Goal: Transaction & Acquisition: Purchase product/service

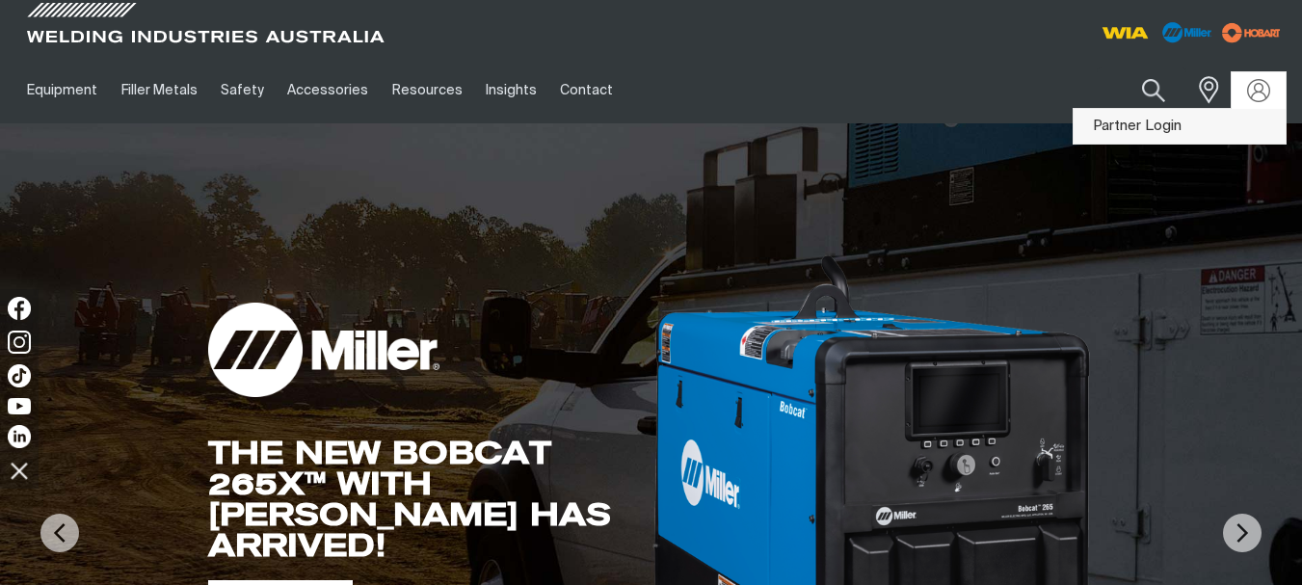
click at [1101, 124] on link "Partner Login" at bounding box center [1180, 127] width 212 height 36
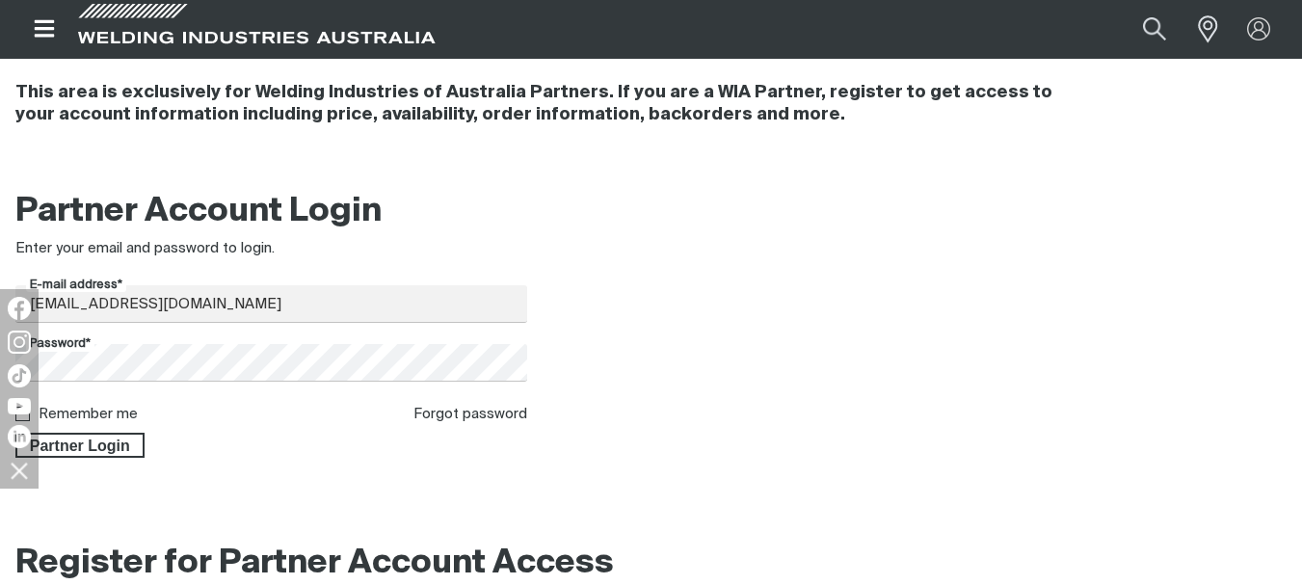
scroll to position [289, 0]
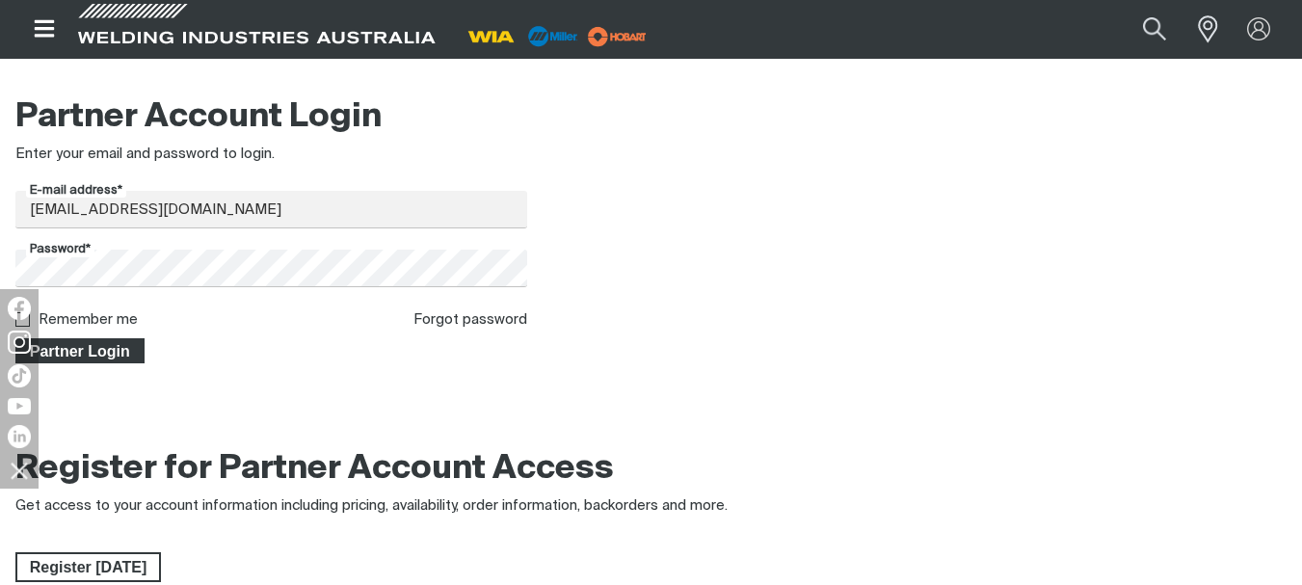
click at [96, 349] on span "Partner Login" at bounding box center [79, 350] width 125 height 25
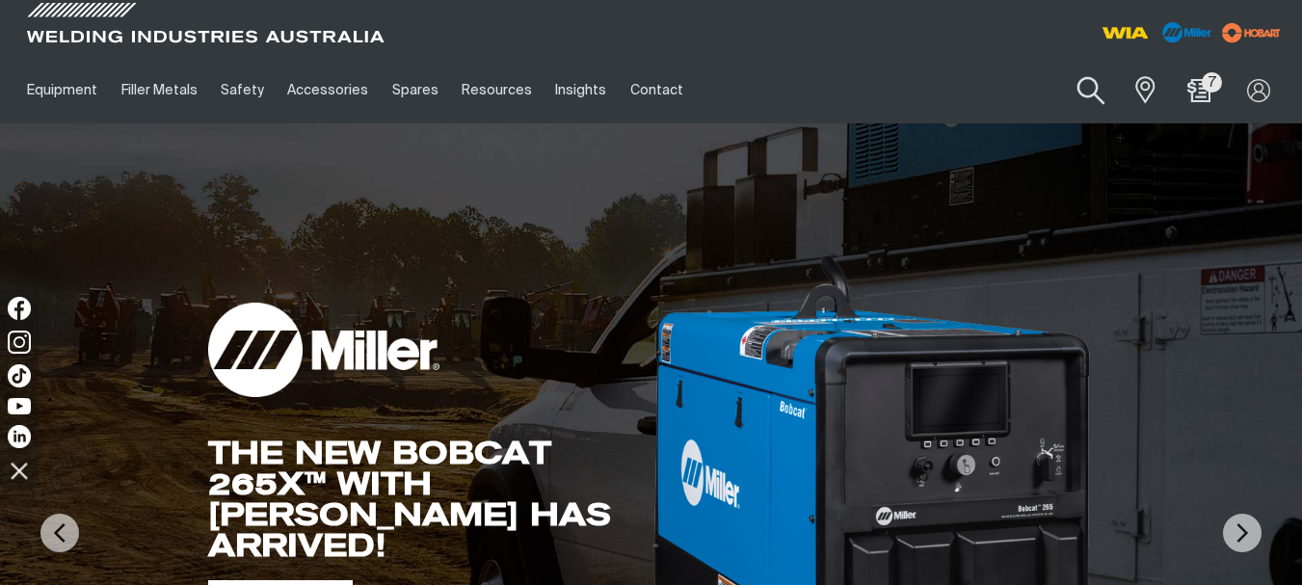
click at [1091, 91] on button "Search products" at bounding box center [1091, 91] width 78 height 55
click at [976, 92] on input "Search" at bounding box center [973, 89] width 297 height 43
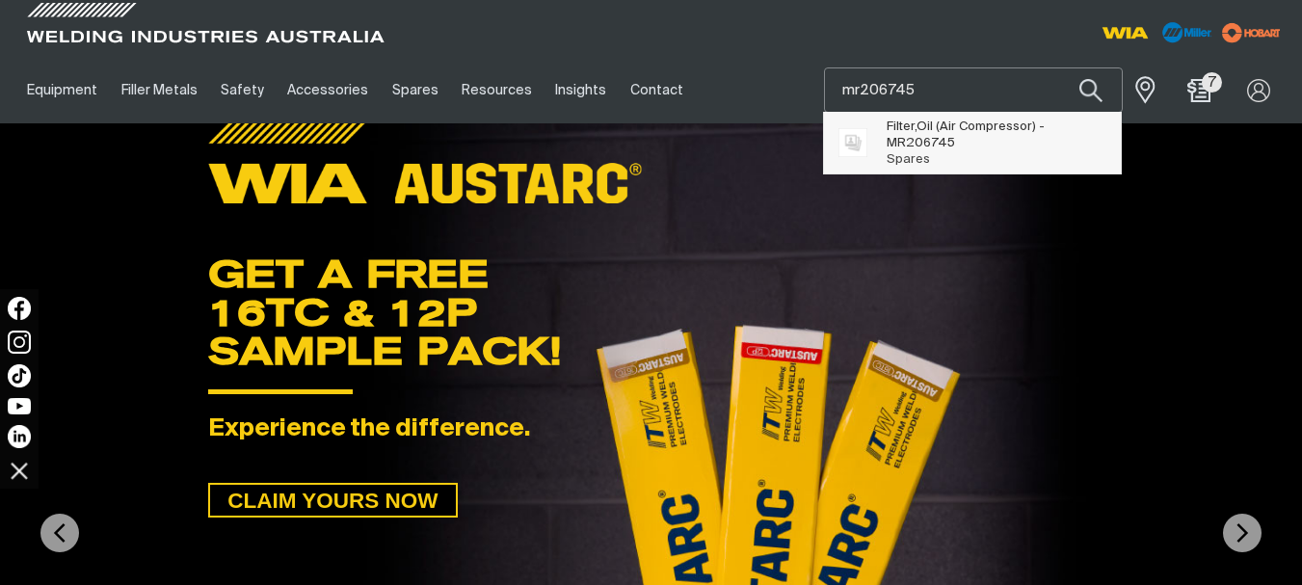
type input "mr206745"
click at [941, 128] on span "Filter,Oil (Air Compressor) - MR206745" at bounding box center [997, 135] width 221 height 33
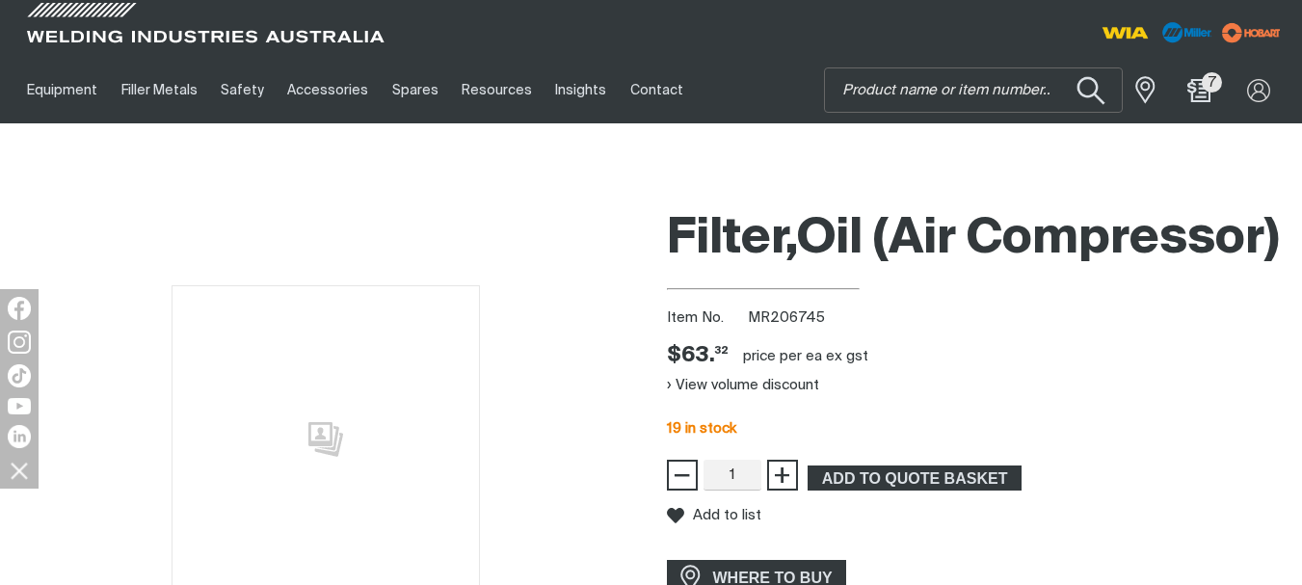
click at [1103, 88] on button "Search products" at bounding box center [1091, 91] width 78 height 55
click at [1082, 91] on button "Search products" at bounding box center [1091, 91] width 78 height 55
click at [940, 84] on input "Search" at bounding box center [973, 89] width 297 height 43
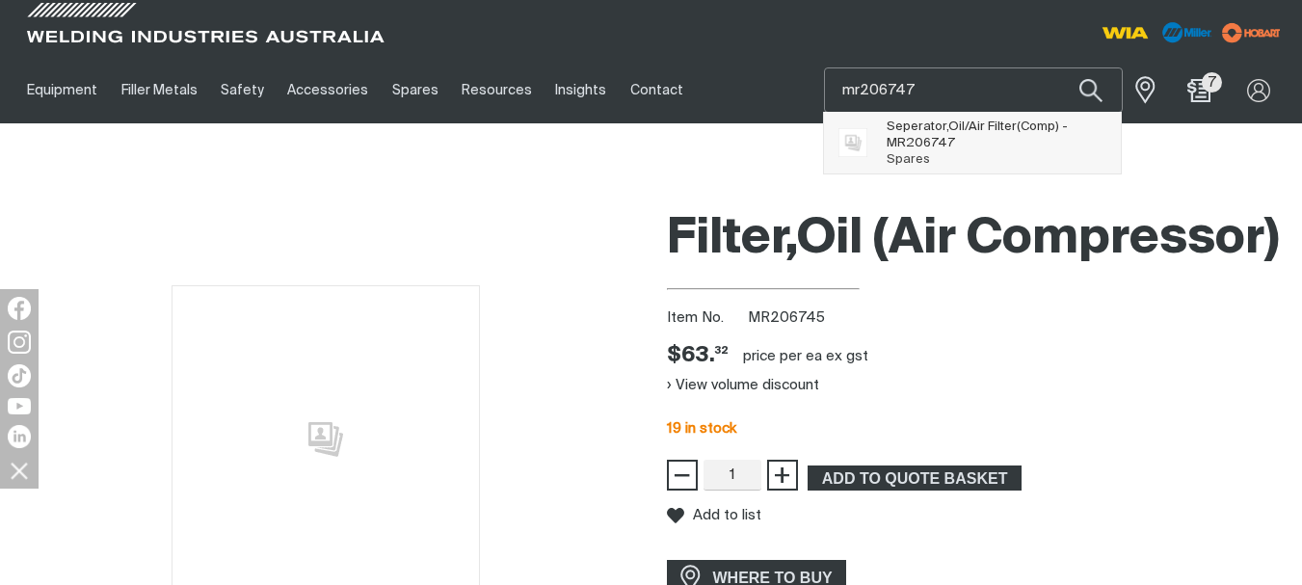
type input "mr206747"
click at [955, 133] on span "Seperator,Oil/Air Filter(Comp) - MR206747" at bounding box center [997, 135] width 221 height 33
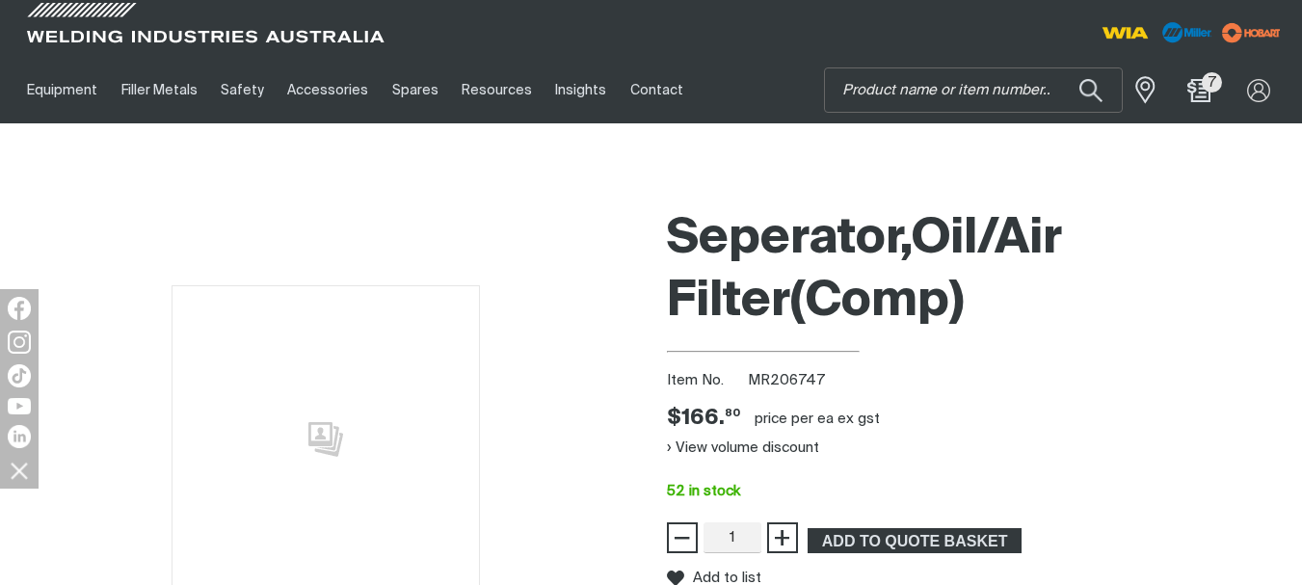
click at [638, 151] on div at bounding box center [651, 174] width 1272 height 48
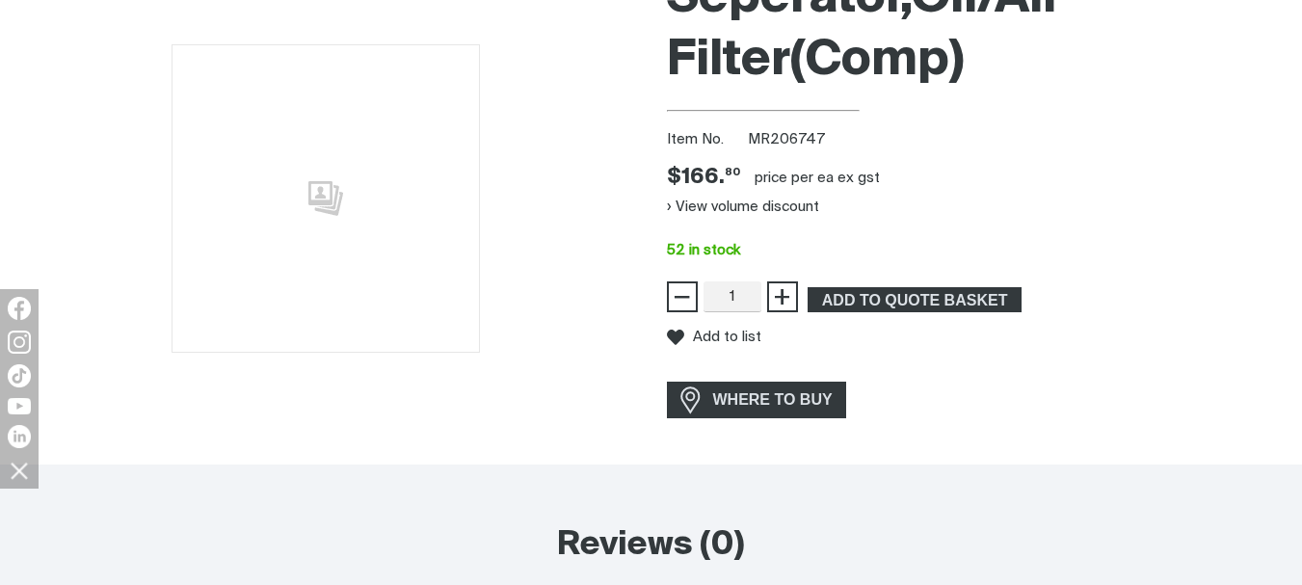
scroll to position [289, 0]
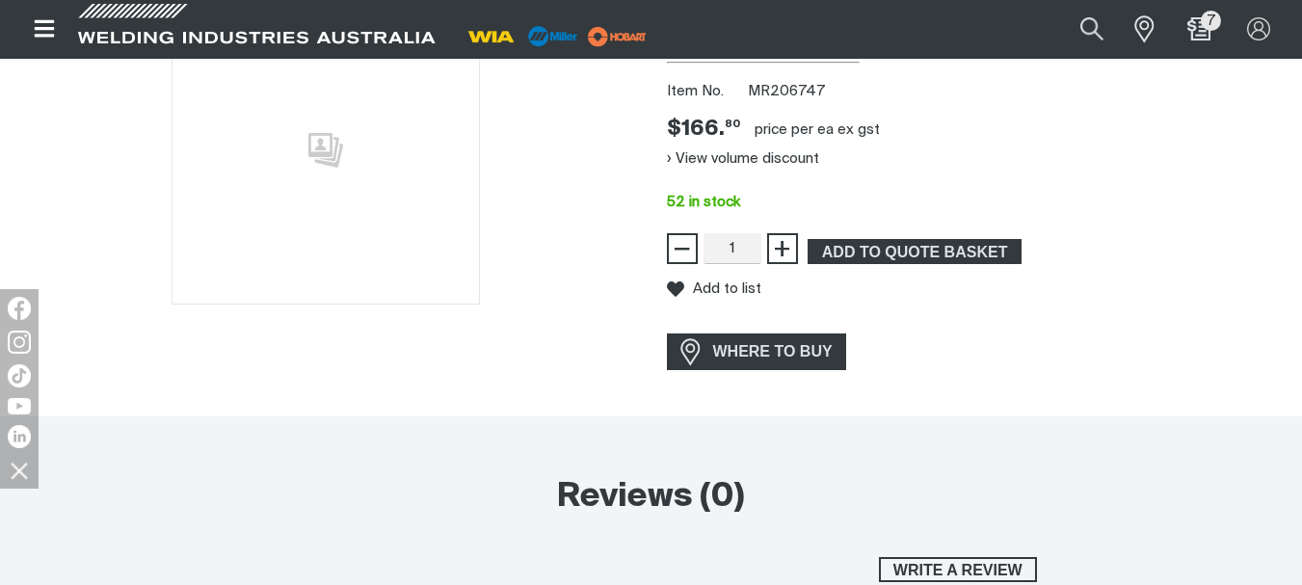
click at [607, 338] on div at bounding box center [325, 150] width 621 height 482
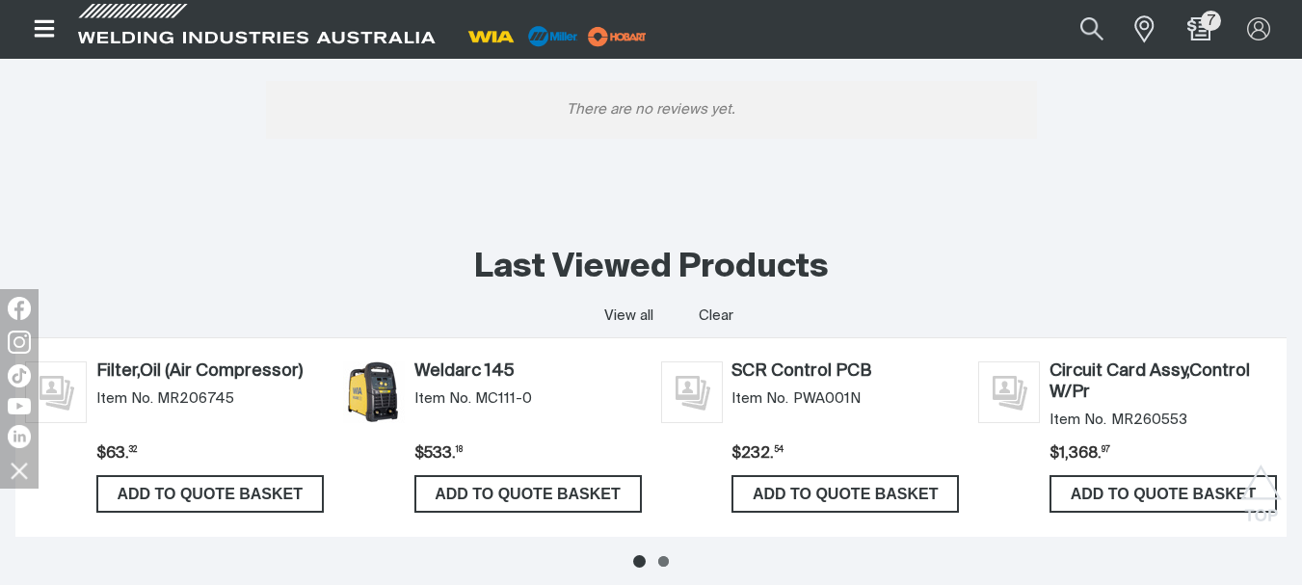
scroll to position [868, 0]
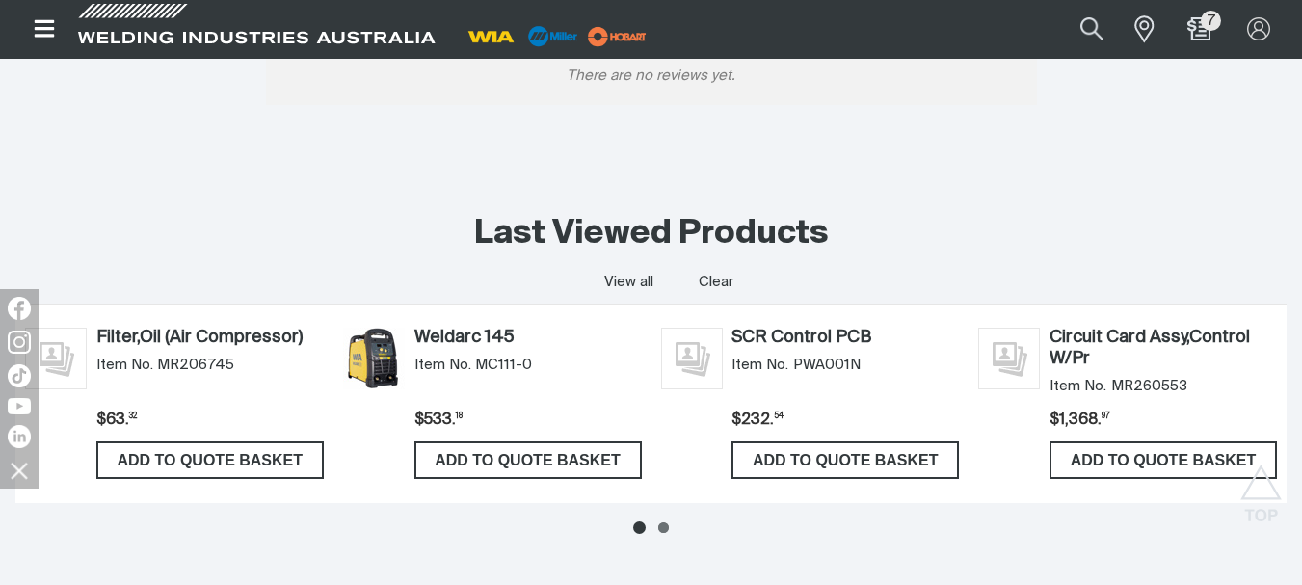
click at [898, 186] on div "Last Viewed Products Last viewed products View all Clear Filter,Oil (Air Compre…" at bounding box center [651, 381] width 1272 height 433
click at [399, 218] on div "Last Viewed Products" at bounding box center [651, 234] width 1272 height 42
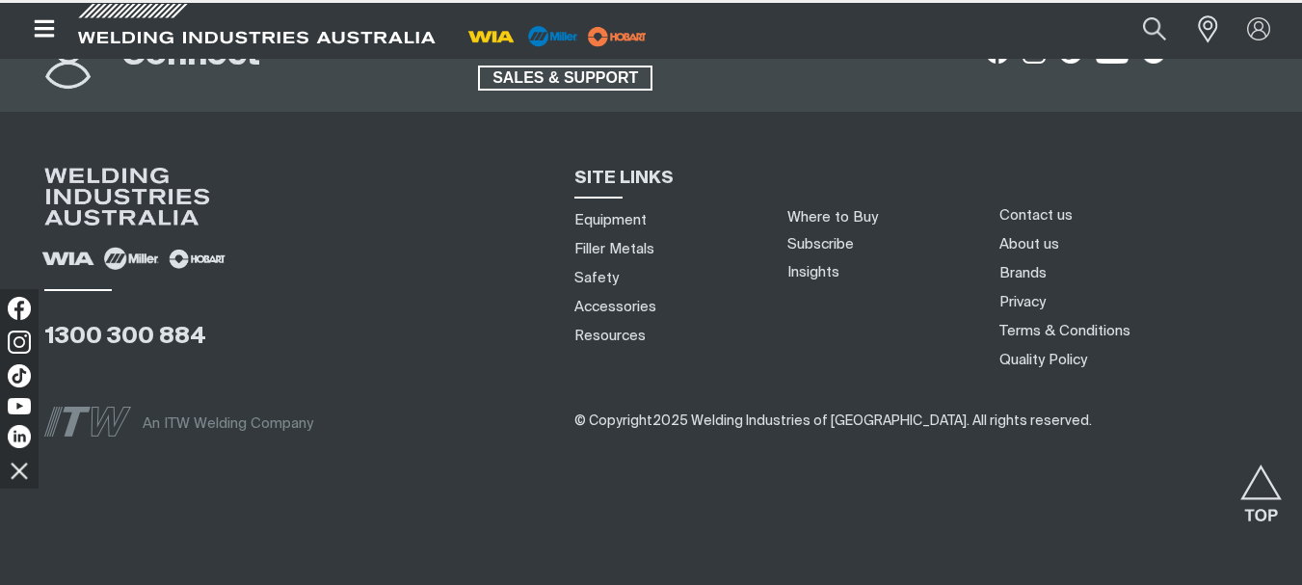
scroll to position [0, 0]
